Goal: Task Accomplishment & Management: Use online tool/utility

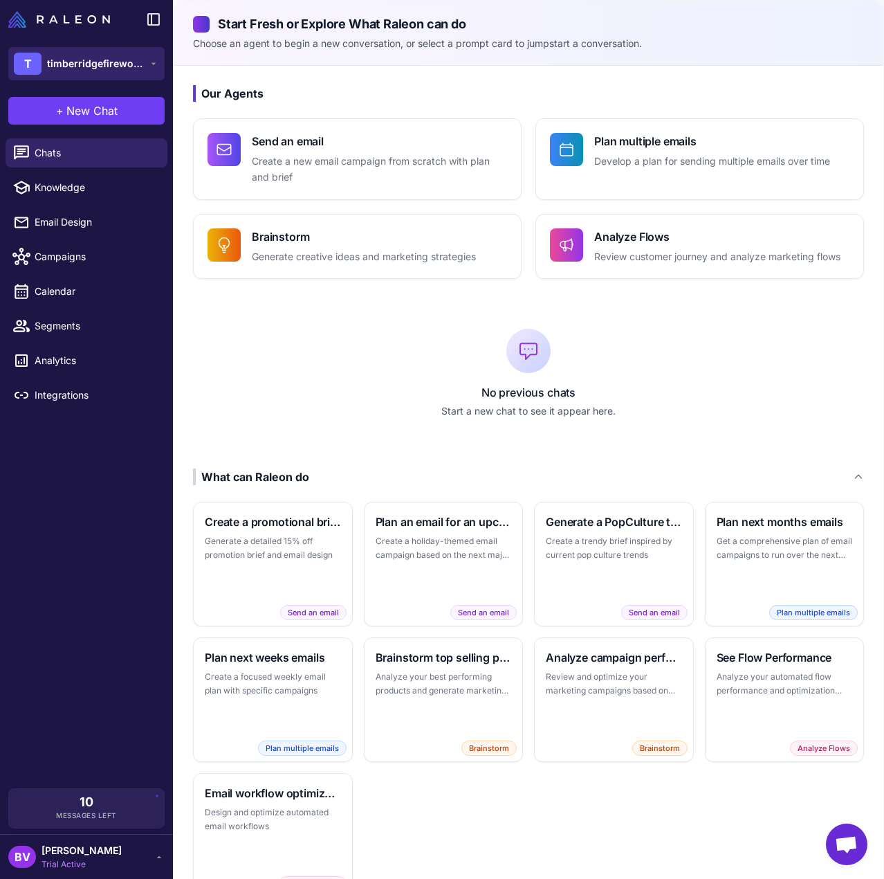
click at [139, 67] on span "timberridgefirewood" at bounding box center [95, 63] width 97 height 15
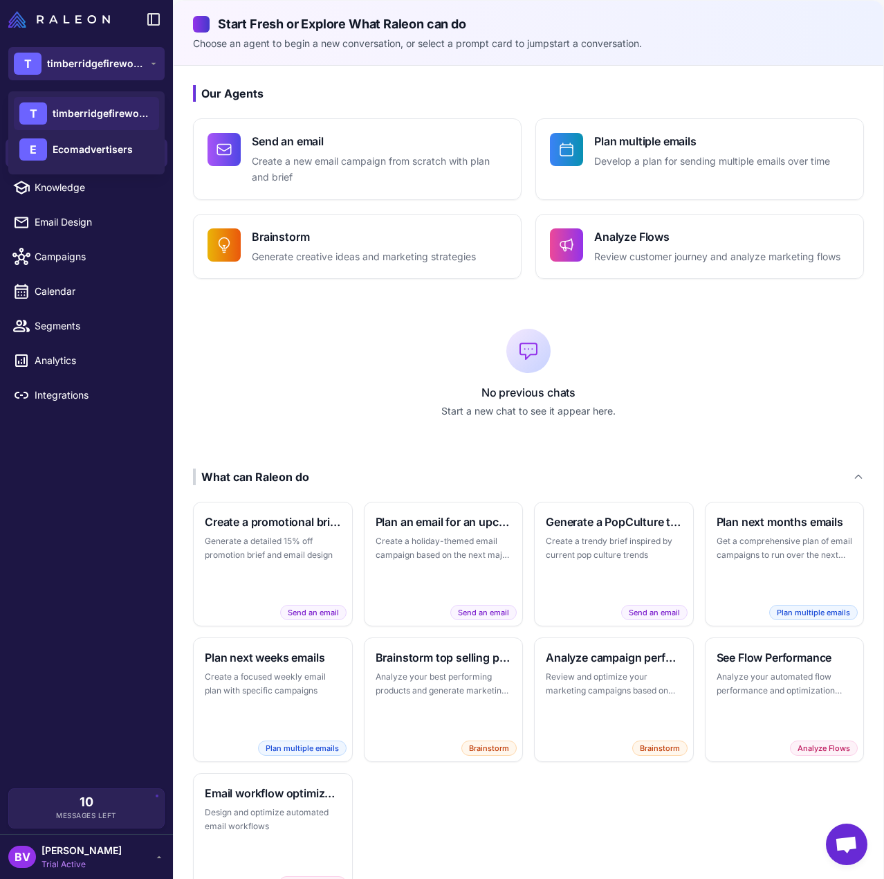
click at [140, 67] on span "timberridgefirewood" at bounding box center [95, 63] width 97 height 15
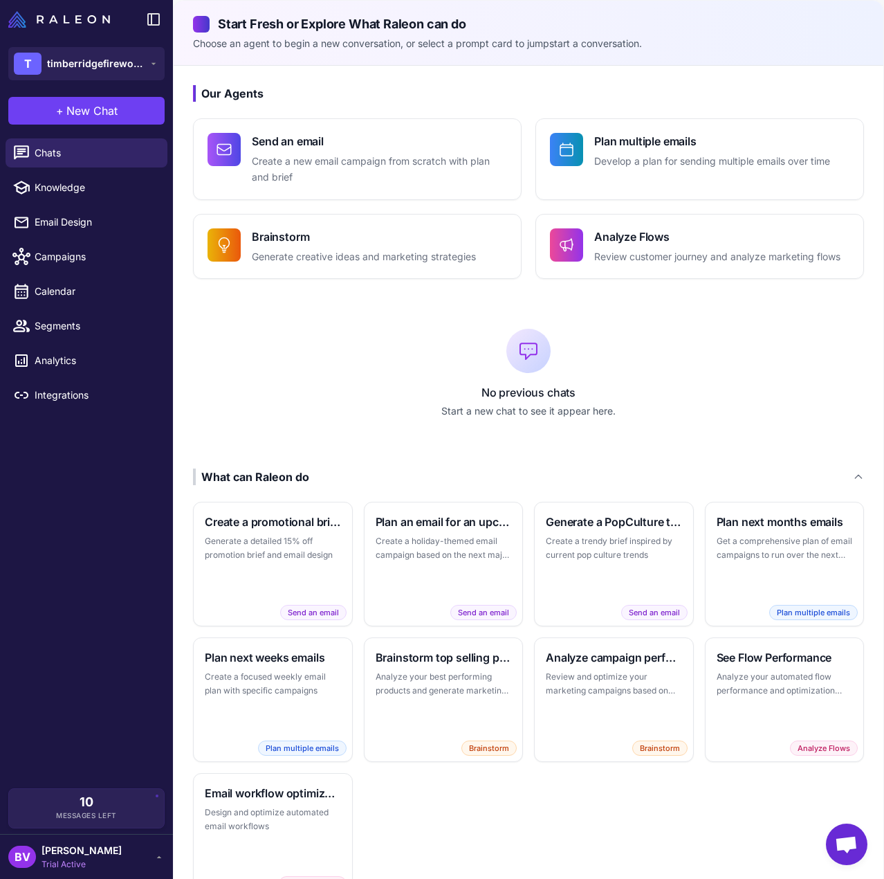
click at [112, 547] on div "Chats Knowledge Email Design Campaigns Calendar Segments Analytics Integrations" at bounding box center [86, 460] width 173 height 655
click at [136, 69] on span "timberridgefirewood" at bounding box center [95, 63] width 97 height 15
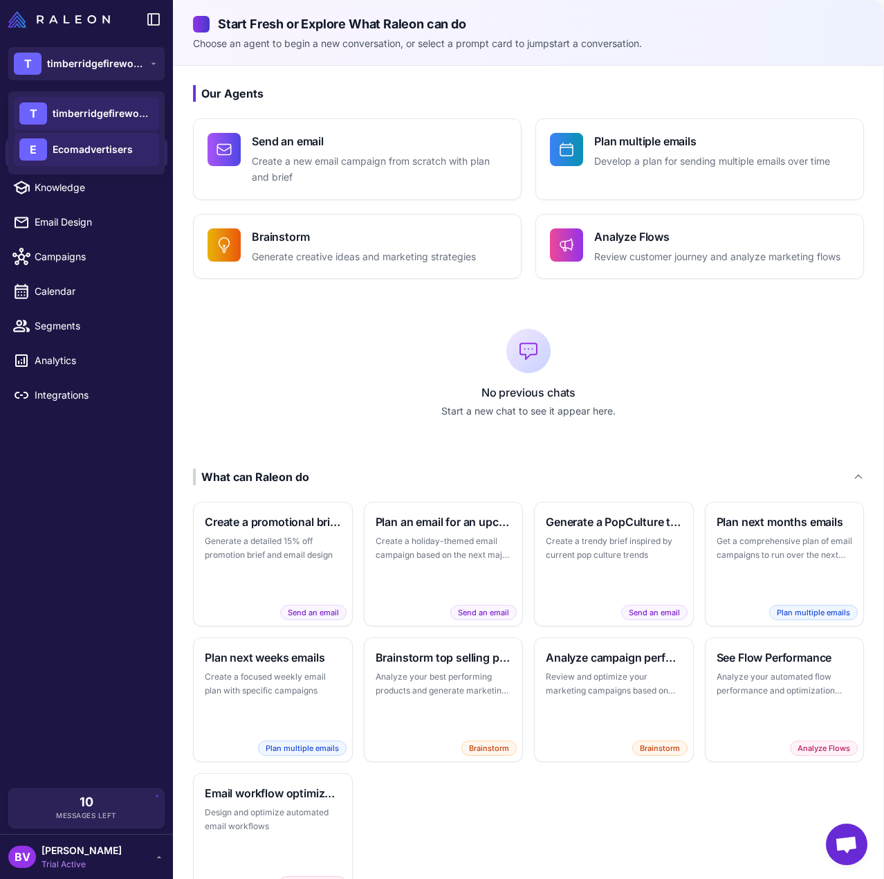
click at [101, 151] on span "Ecomadvertisers" at bounding box center [93, 149] width 80 height 15
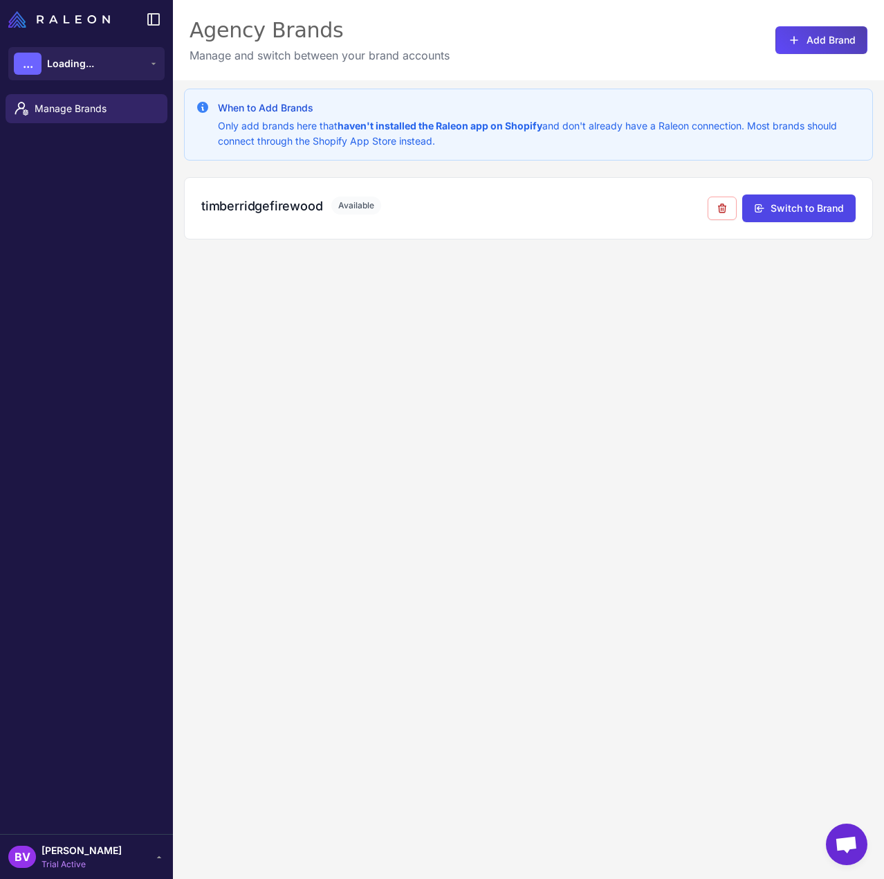
click at [111, 864] on div "BV [PERSON_NAME] Trial Active" at bounding box center [86, 857] width 156 height 28
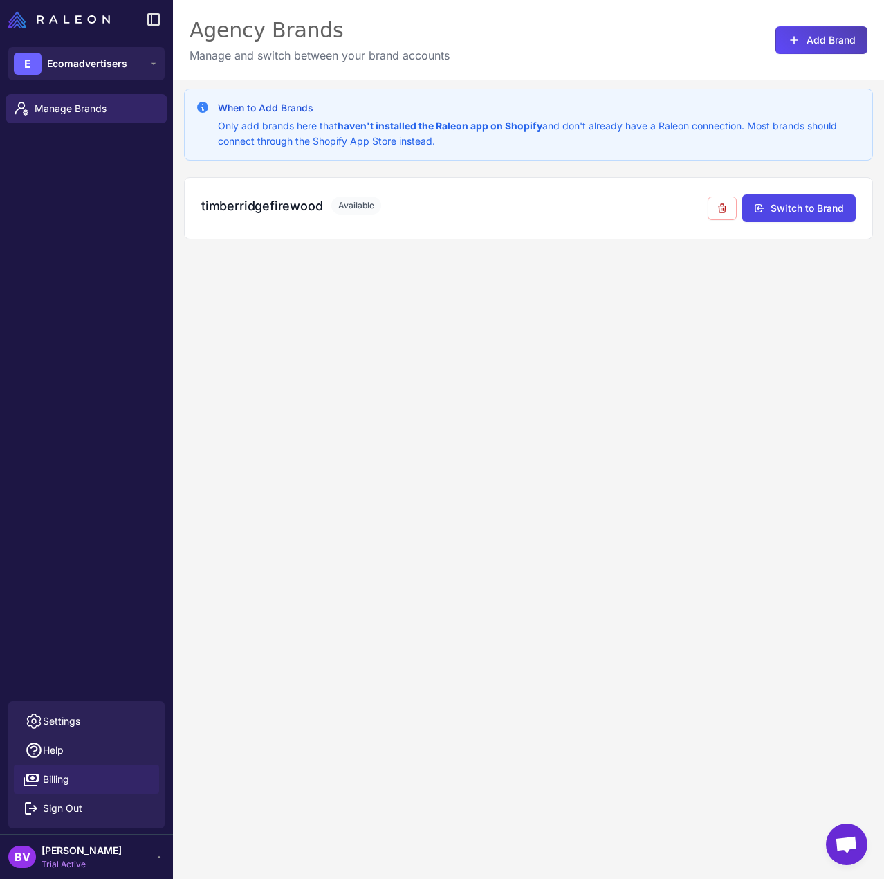
click at [79, 779] on link "Billing" at bounding box center [86, 779] width 145 height 29
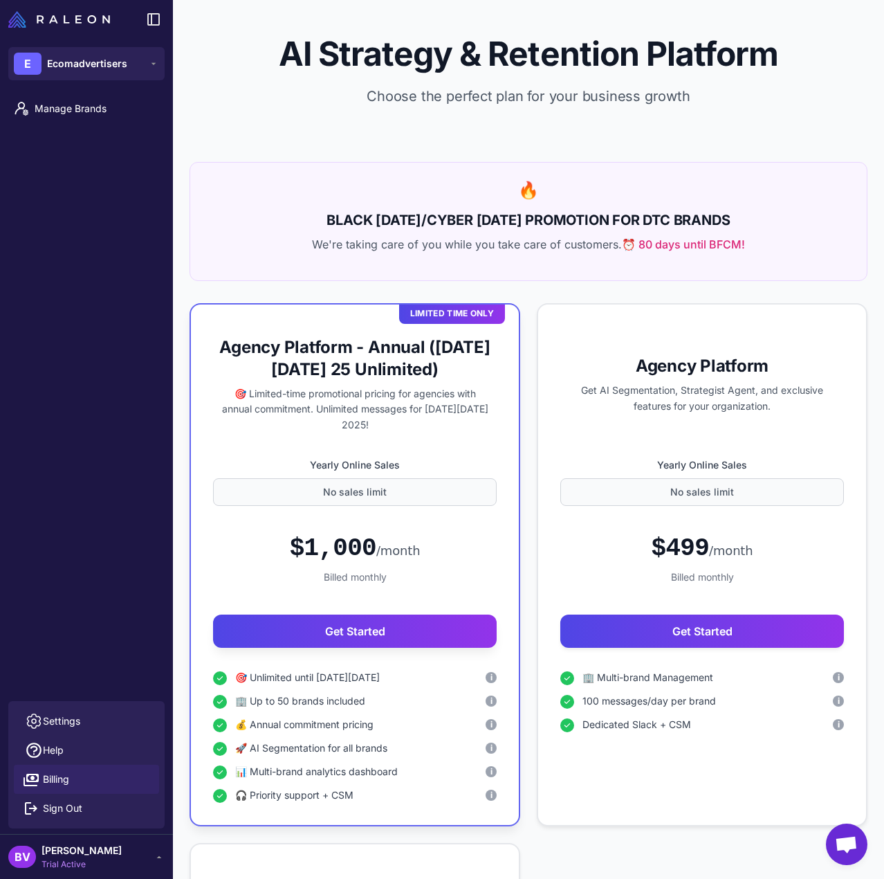
click at [98, 183] on div "Manage Brands" at bounding box center [86, 395] width 173 height 612
click at [142, 54] on button "E Ecomadvertisers" at bounding box center [86, 63] width 156 height 33
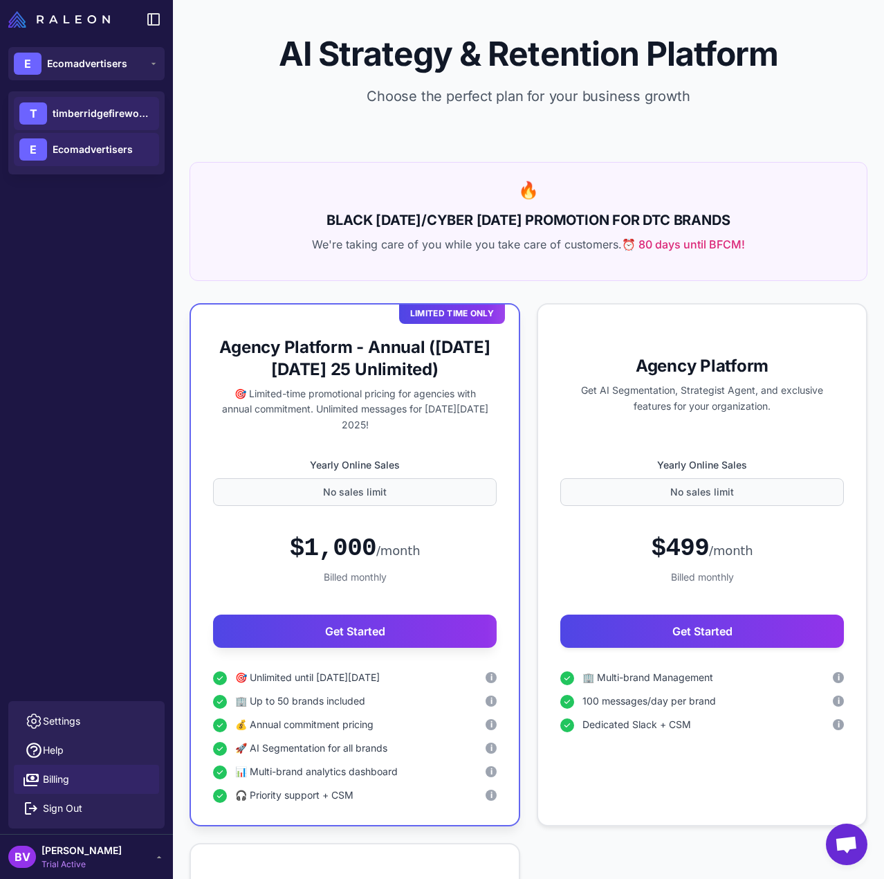
click at [116, 109] on span "timberridgefirewood" at bounding box center [101, 113] width 97 height 15
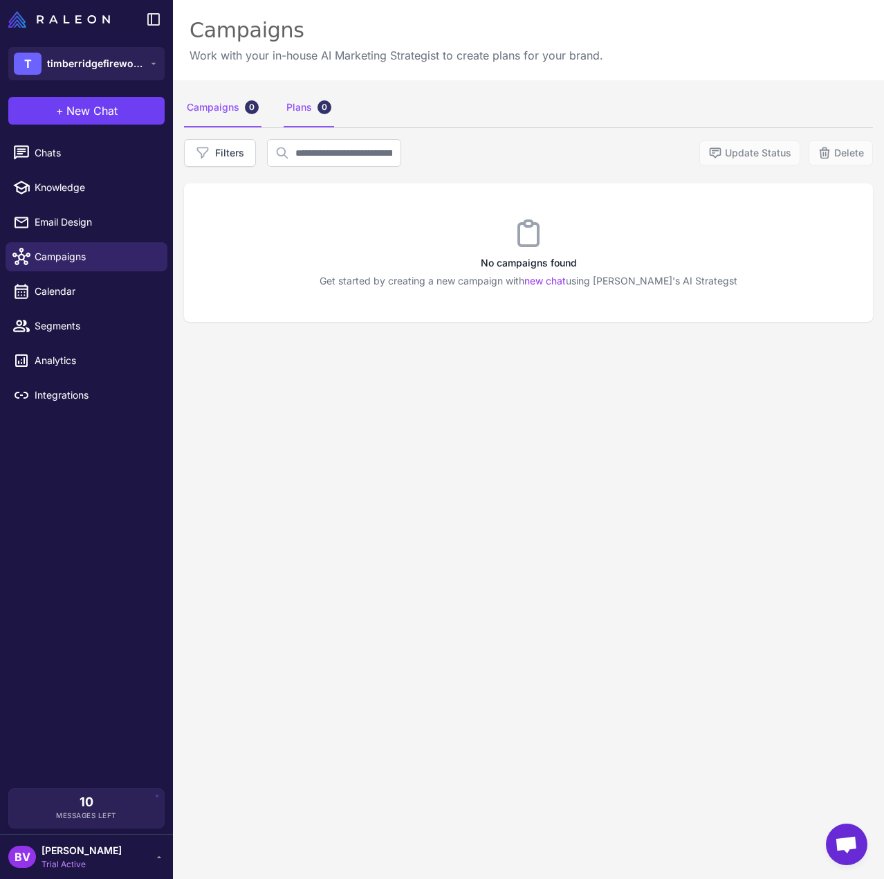
click at [291, 109] on div "Plans 0" at bounding box center [309, 108] width 51 height 39
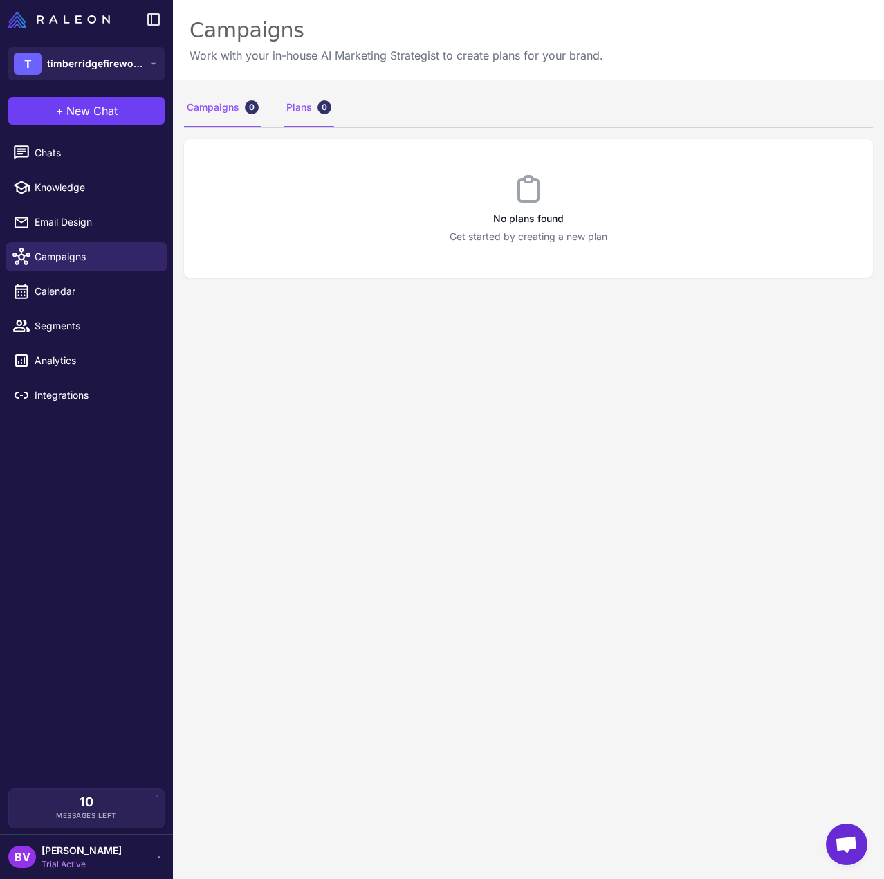
click at [225, 118] on div "Campaigns 0" at bounding box center [223, 108] width 78 height 39
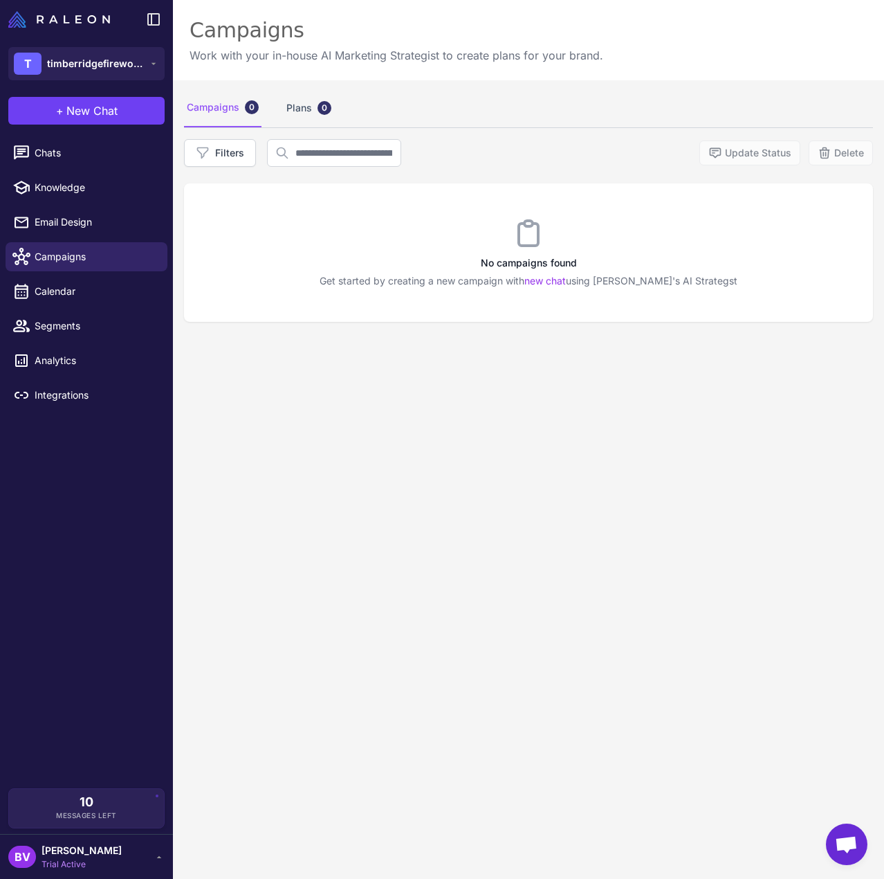
click at [84, 515] on div "Chats Knowledge Email Design Campaigns Calendar Segments Analytics Integrations" at bounding box center [86, 460] width 173 height 655
click at [82, 110] on span "New Chat" at bounding box center [91, 110] width 51 height 17
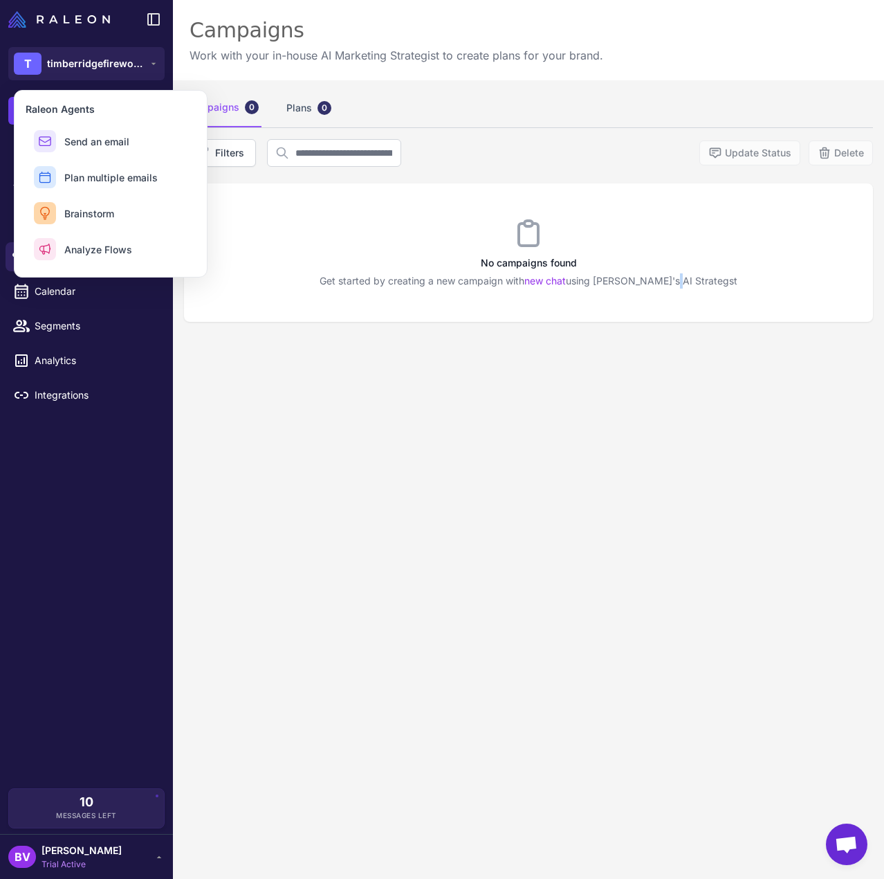
click at [680, 472] on div "Campaigns 0 Plans 0 Filters Update Status Delete No campaigns found Get started…" at bounding box center [528, 519] width 711 height 879
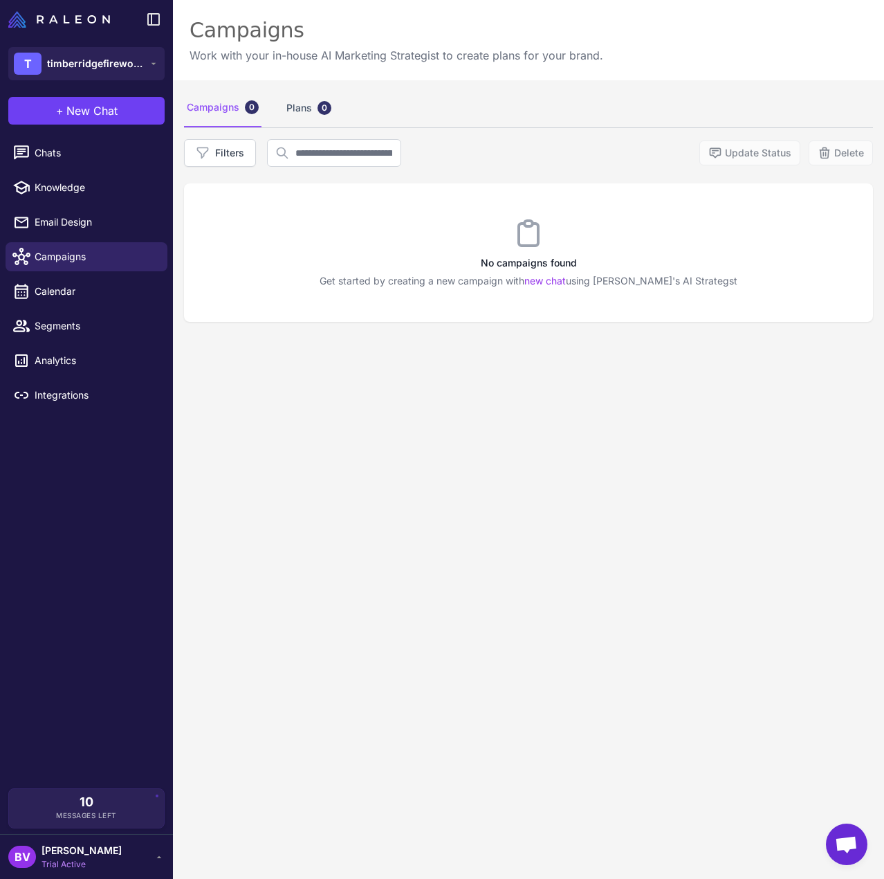
click at [111, 857] on div "BV [PERSON_NAME] Trial Active" at bounding box center [86, 857] width 156 height 28
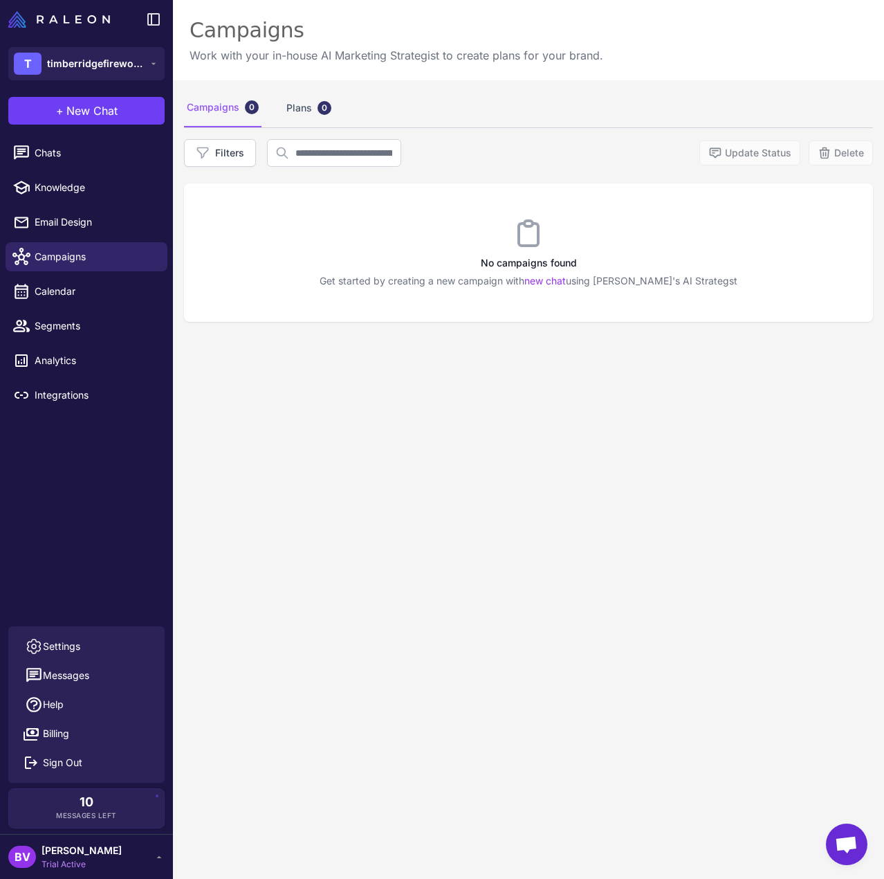
click at [100, 552] on div "Chats Knowledge Email Design Campaigns Calendar Segments Analytics Integrations" at bounding box center [86, 379] width 173 height 493
click at [60, 401] on span "Integrations" at bounding box center [96, 395] width 122 height 15
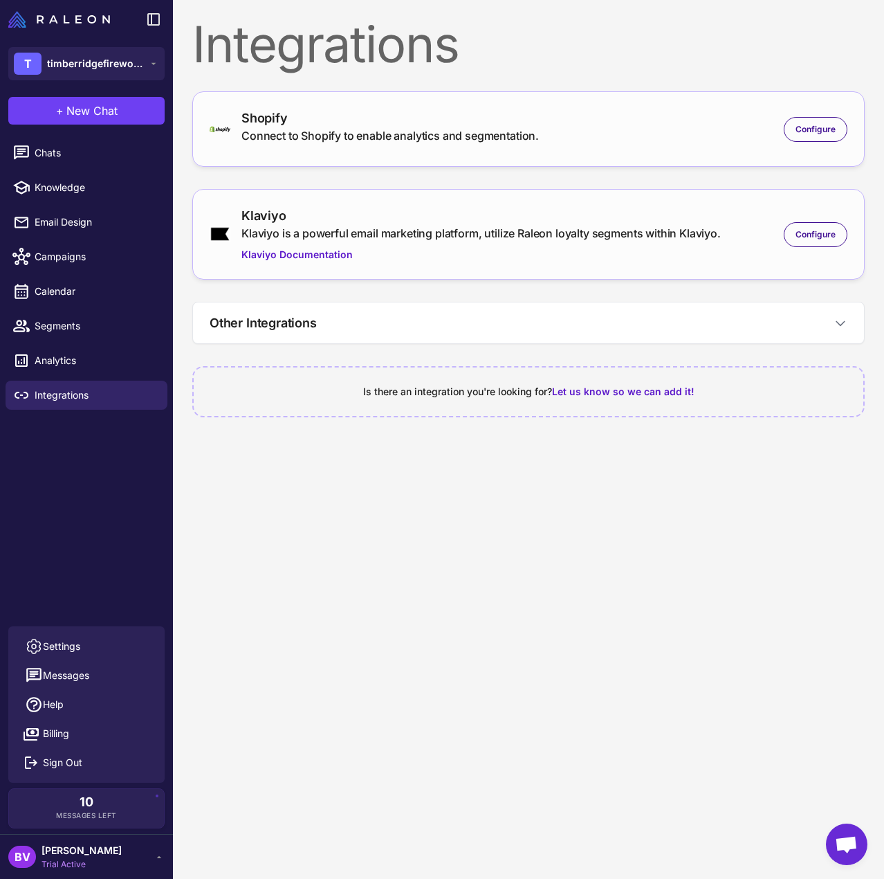
click at [65, 478] on div "Chats Knowledge Email Design Campaigns Calendar Segments Analytics Integrations" at bounding box center [86, 379] width 173 height 493
click at [134, 63] on span "timberridgefirewood" at bounding box center [95, 63] width 97 height 15
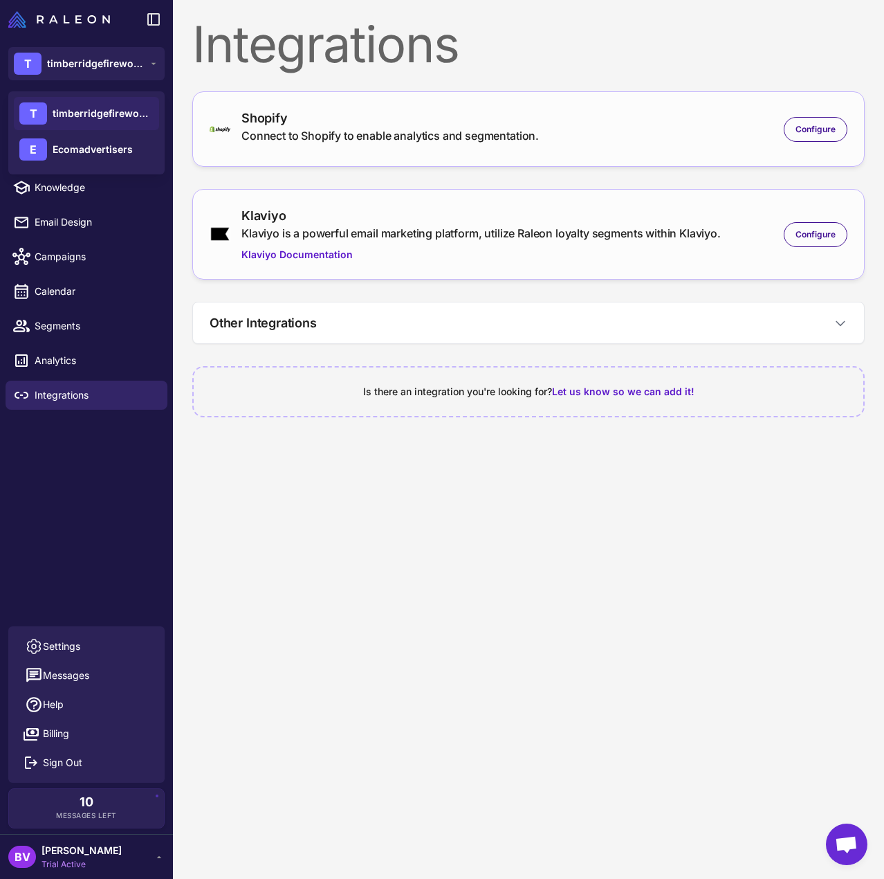
click at [75, 516] on div "Chats Knowledge Email Design Campaigns Calendar Segments Analytics Integrations" at bounding box center [86, 379] width 173 height 493
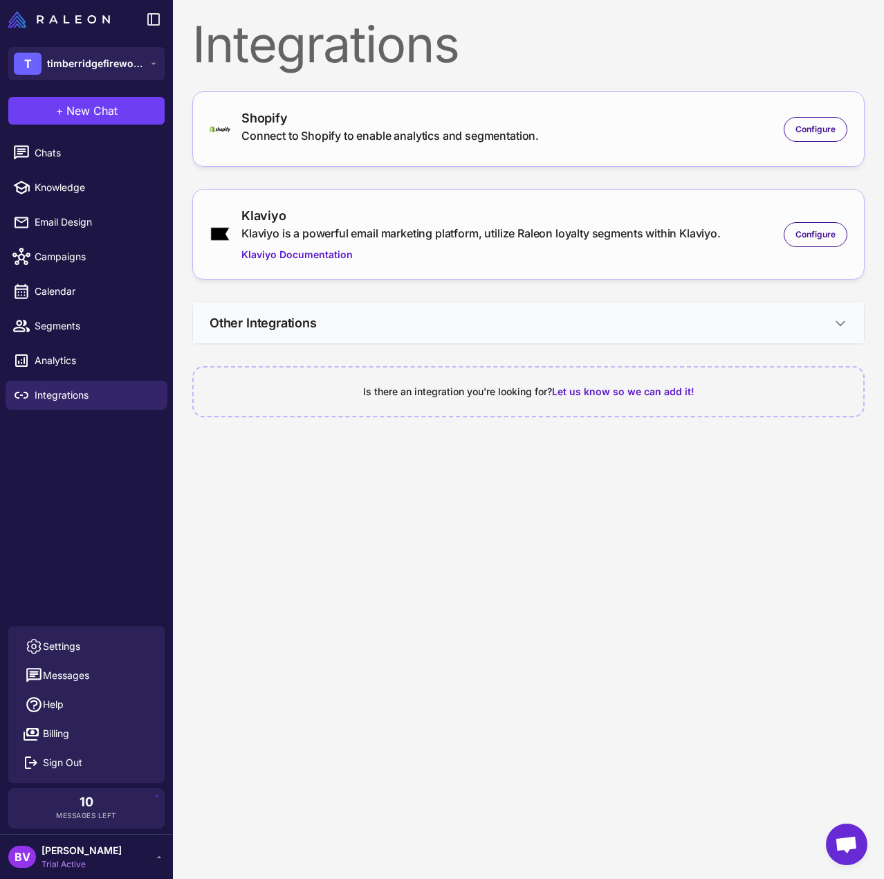
click at [792, 329] on button "Other Integrations" at bounding box center [528, 322] width 671 height 41
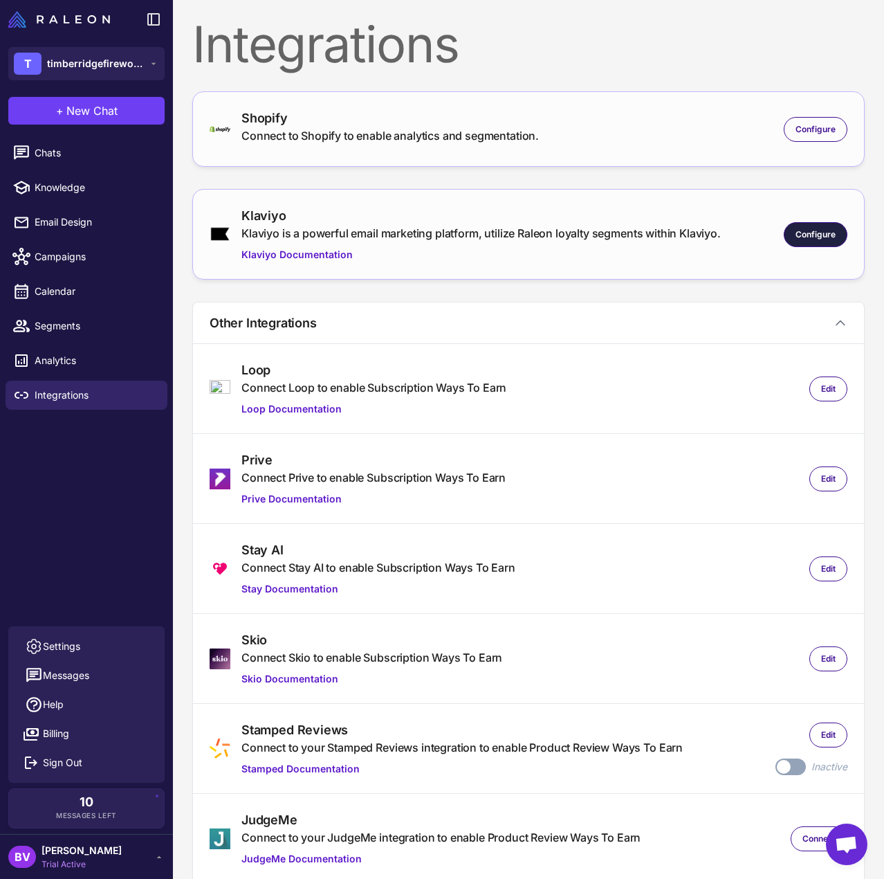
click at [823, 244] on div "Configure" at bounding box center [816, 234] width 64 height 25
